Goal: Find specific page/section: Find specific page/section

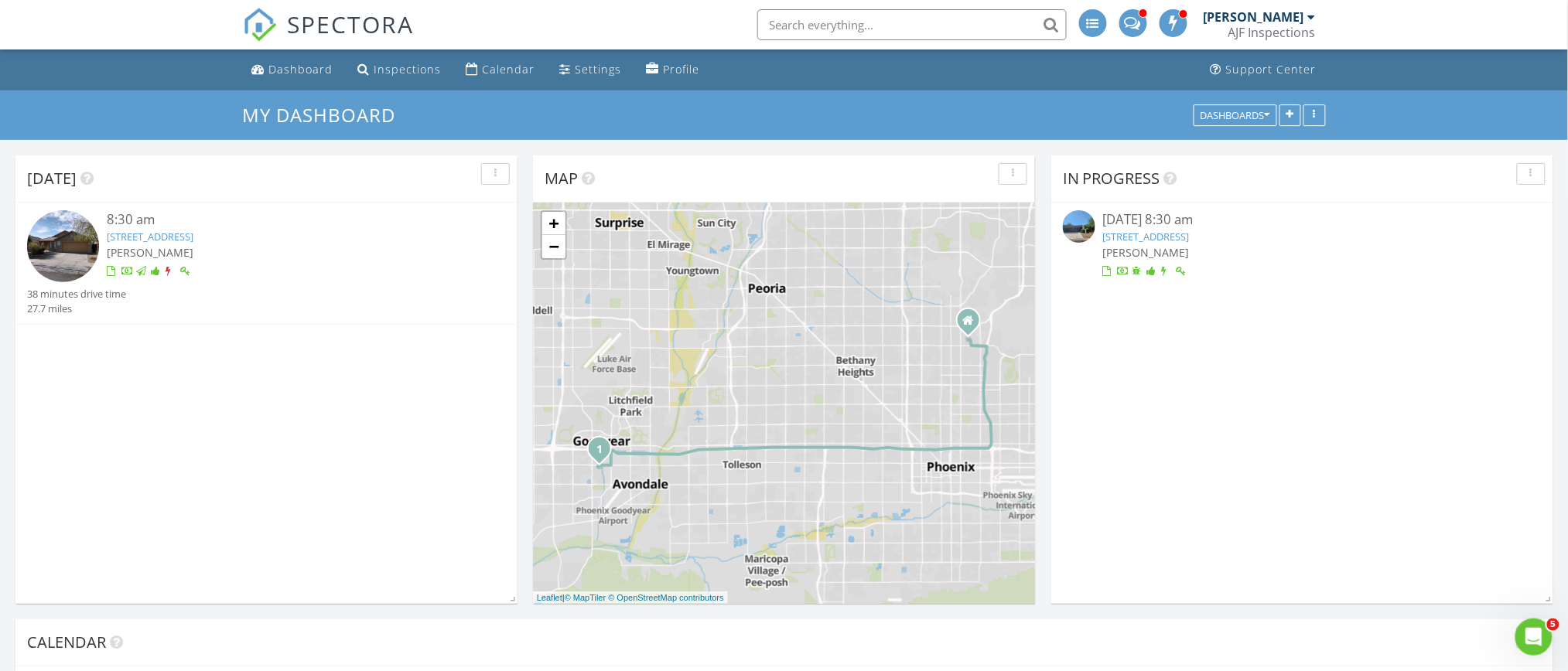
scroll to position [1283, 1600]
click at [295, 71] on div "Dashboard" at bounding box center [301, 69] width 64 height 15
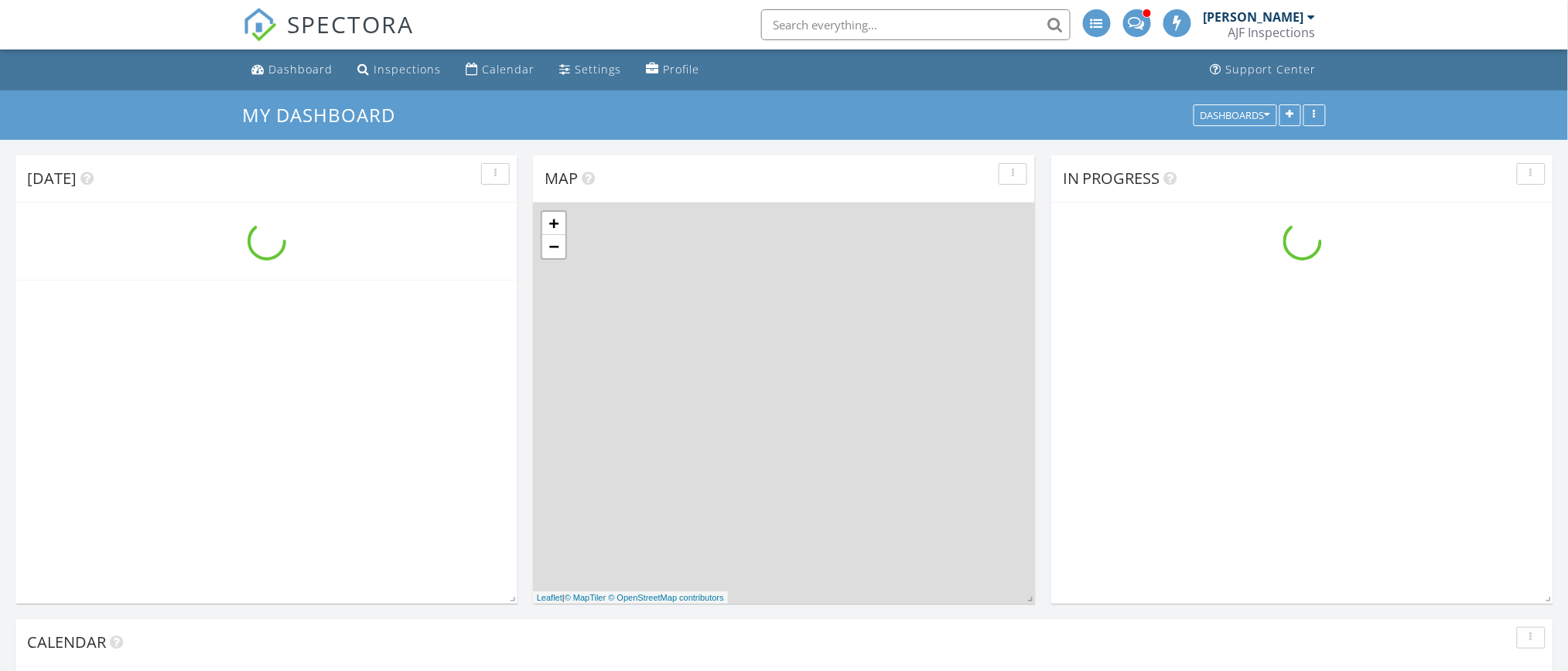
scroll to position [1283, 1600]
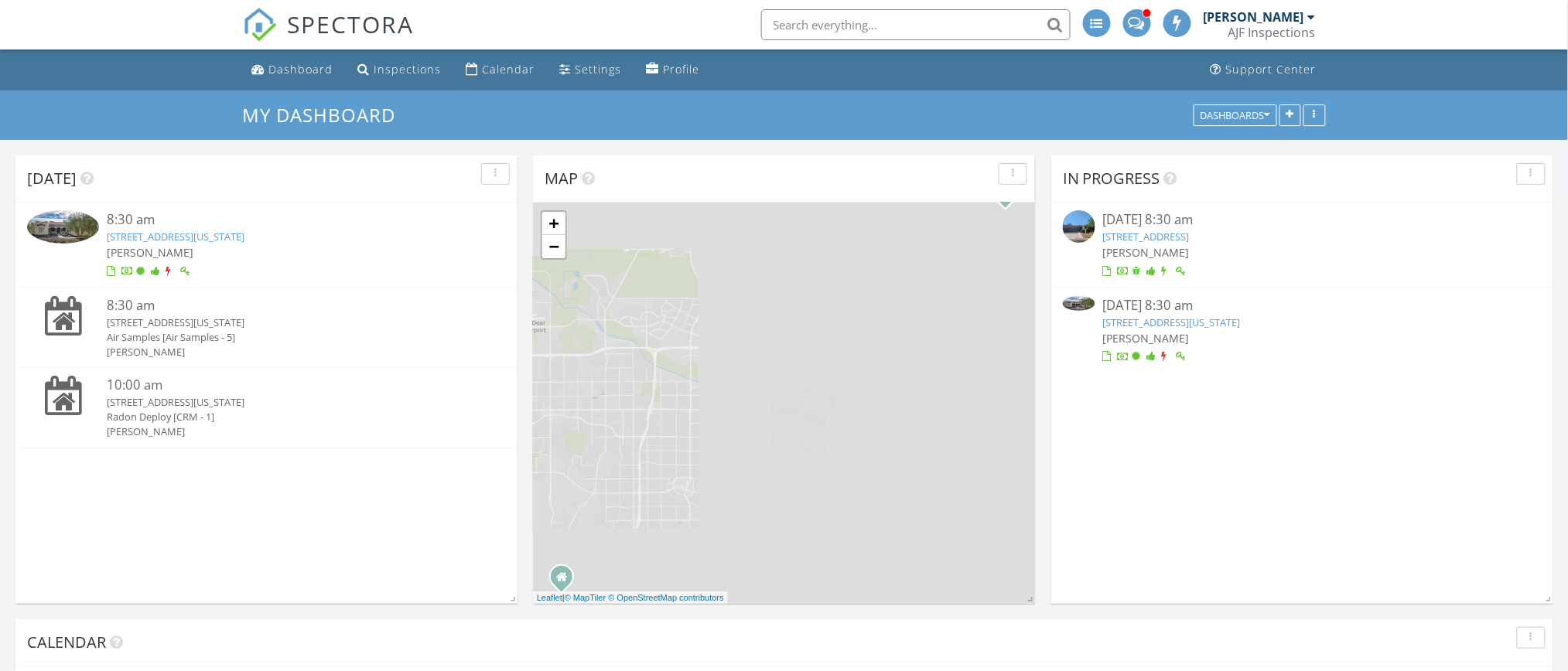
click at [240, 234] on link "[STREET_ADDRESS][US_STATE]" at bounding box center [176, 236] width 138 height 14
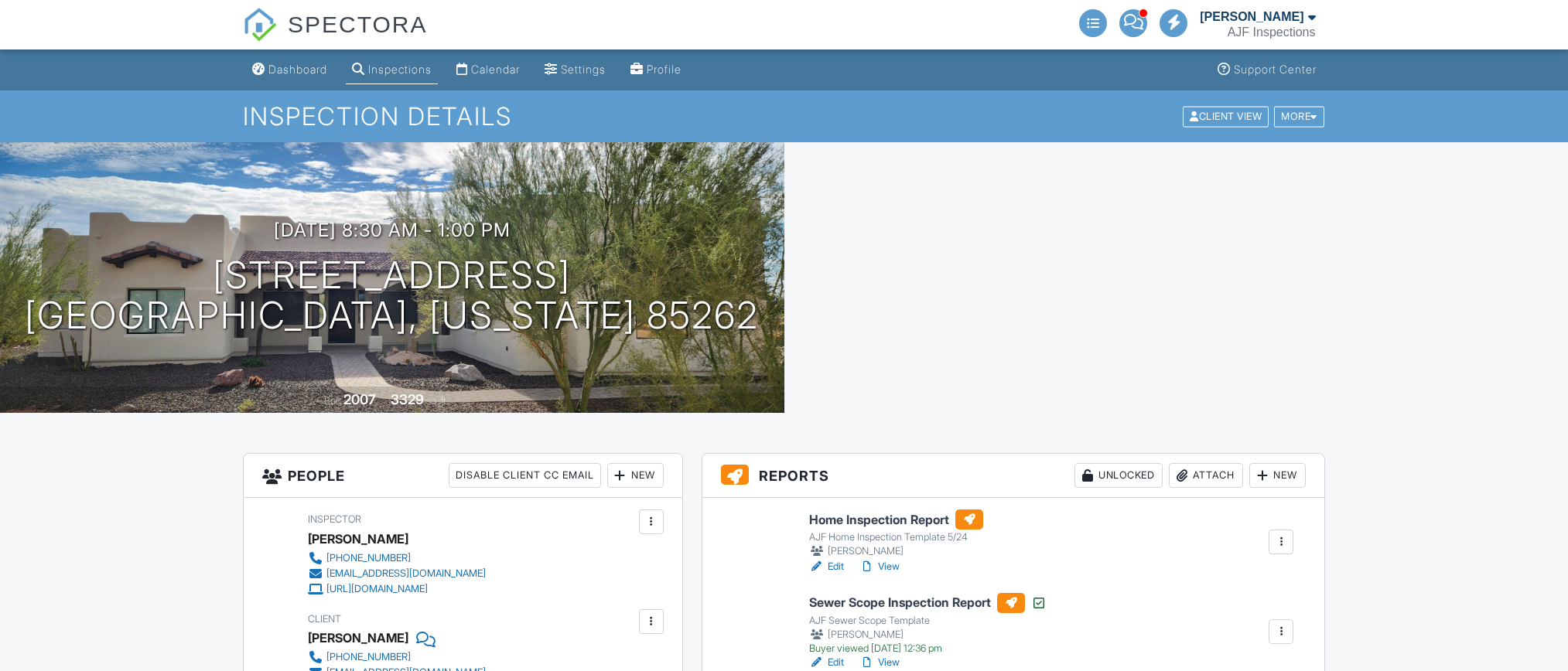
click at [856, 517] on h6 "Home Inspection Report" at bounding box center [896, 519] width 174 height 20
